Goal: Information Seeking & Learning: Find specific fact

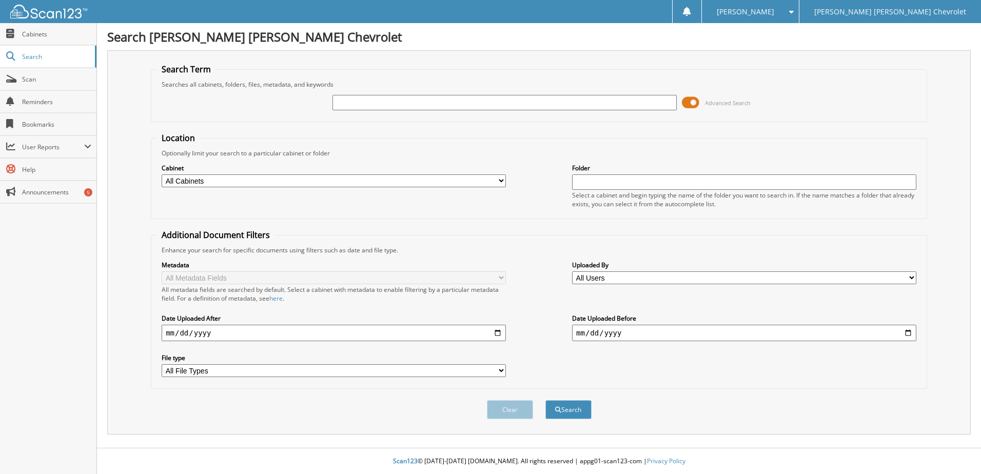
click at [347, 96] on input "text" at bounding box center [505, 102] width 344 height 15
type input "556756"
click at [578, 412] on button "Search" at bounding box center [569, 409] width 46 height 19
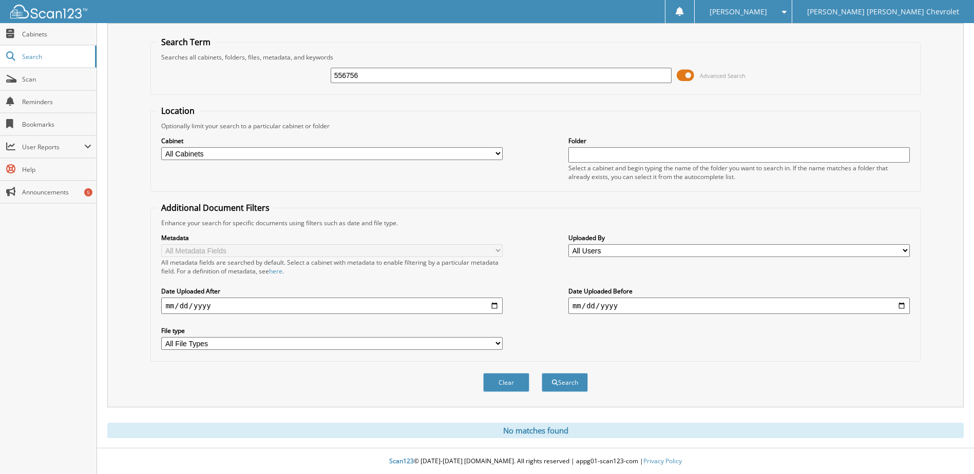
scroll to position [9, 0]
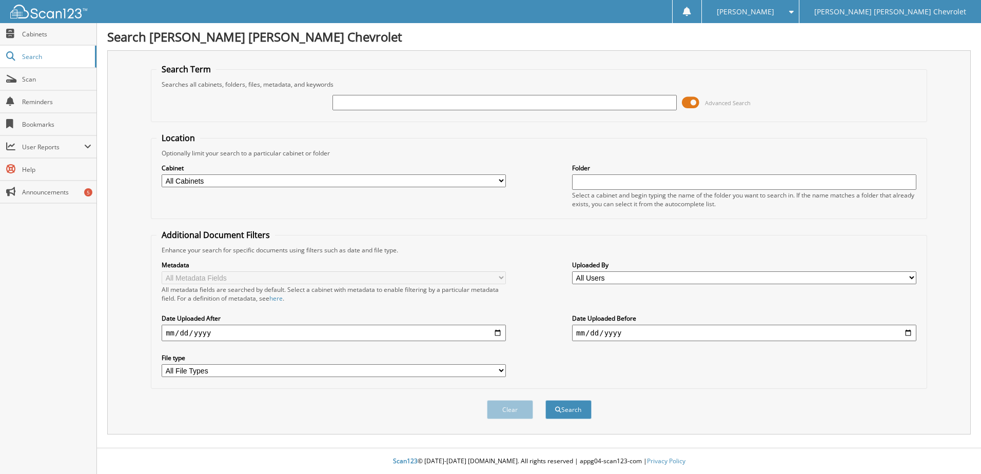
drag, startPoint x: 356, startPoint y: 102, endPoint x: 355, endPoint y: 96, distance: 5.7
click at [356, 96] on input "text" at bounding box center [505, 102] width 344 height 15
type input "WALKER"
click at [577, 406] on button "Search" at bounding box center [569, 409] width 46 height 19
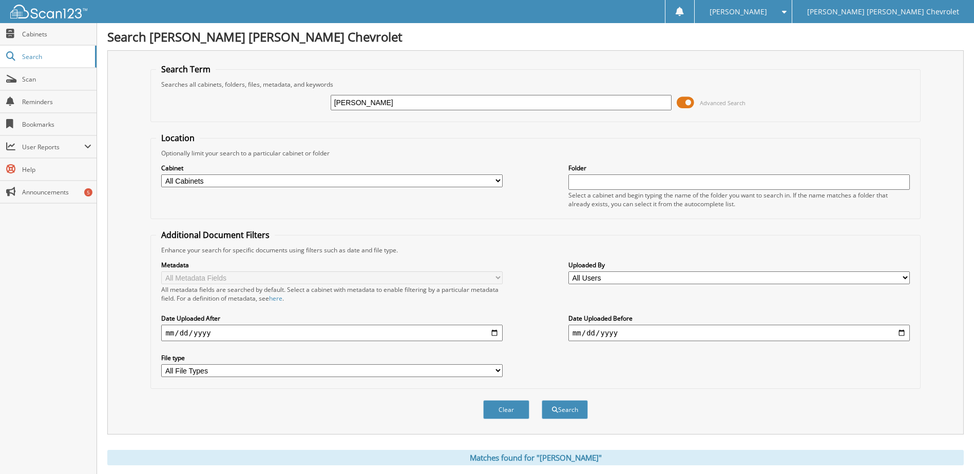
drag, startPoint x: 375, startPoint y: 105, endPoint x: 256, endPoint y: 93, distance: 119.2
click at [256, 93] on div "WALKER Advanced Search" at bounding box center [535, 103] width 758 height 28
type input "557903"
click at [561, 409] on button "Search" at bounding box center [564, 409] width 46 height 19
